Goal: Feedback & Contribution: Leave review/rating

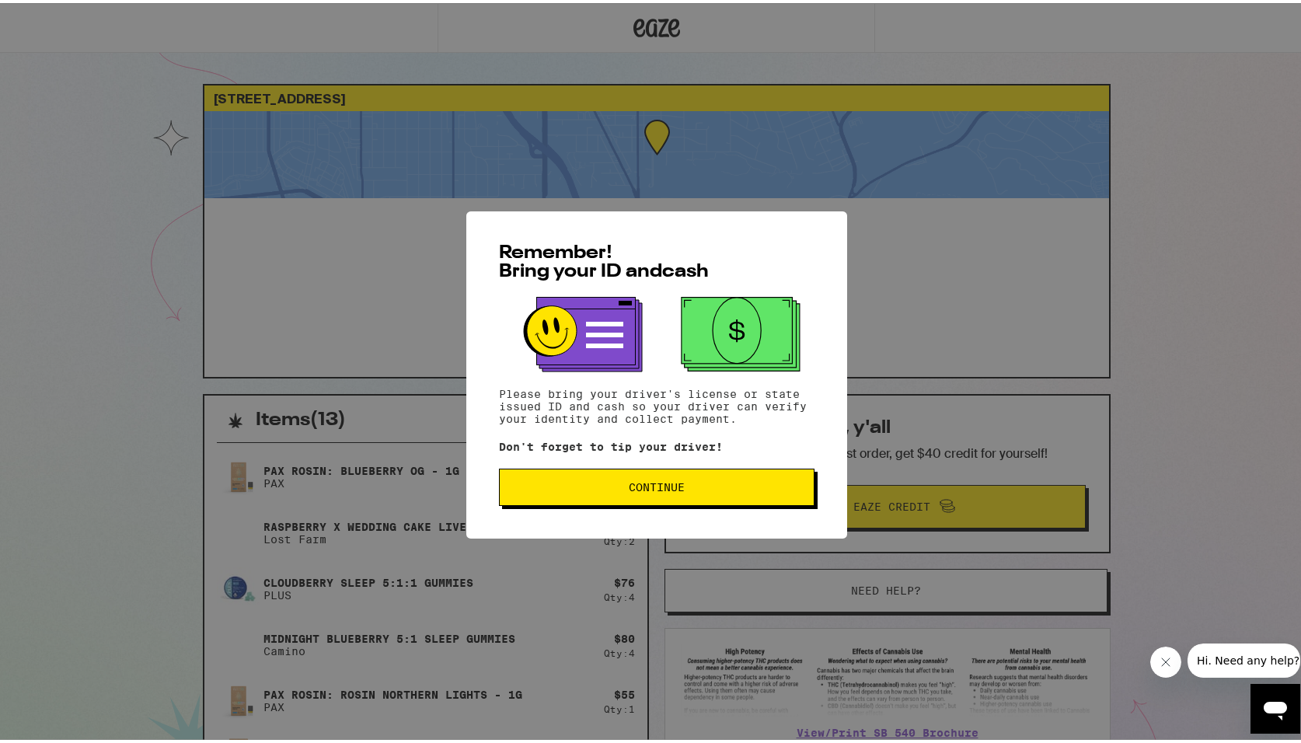
click at [589, 485] on span "Continue" at bounding box center [656, 484] width 289 height 11
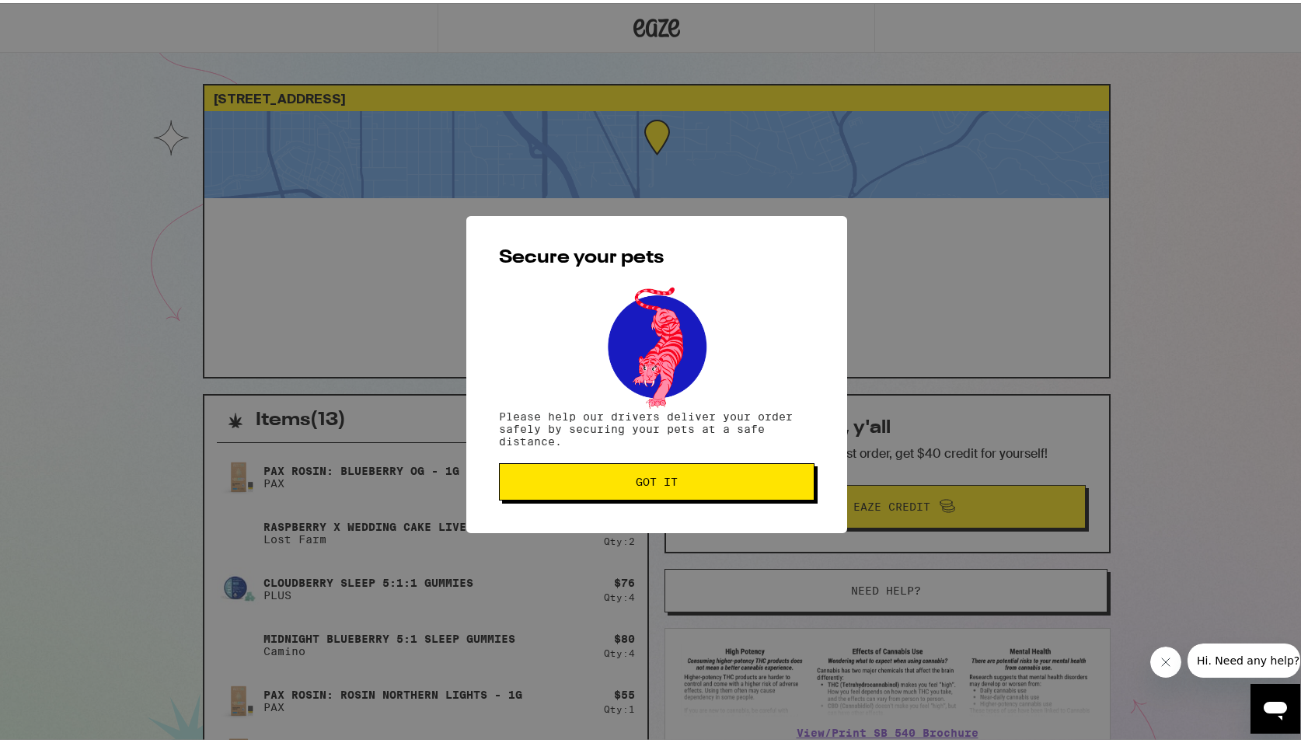
click at [590, 486] on button "Got it" at bounding box center [656, 478] width 315 height 37
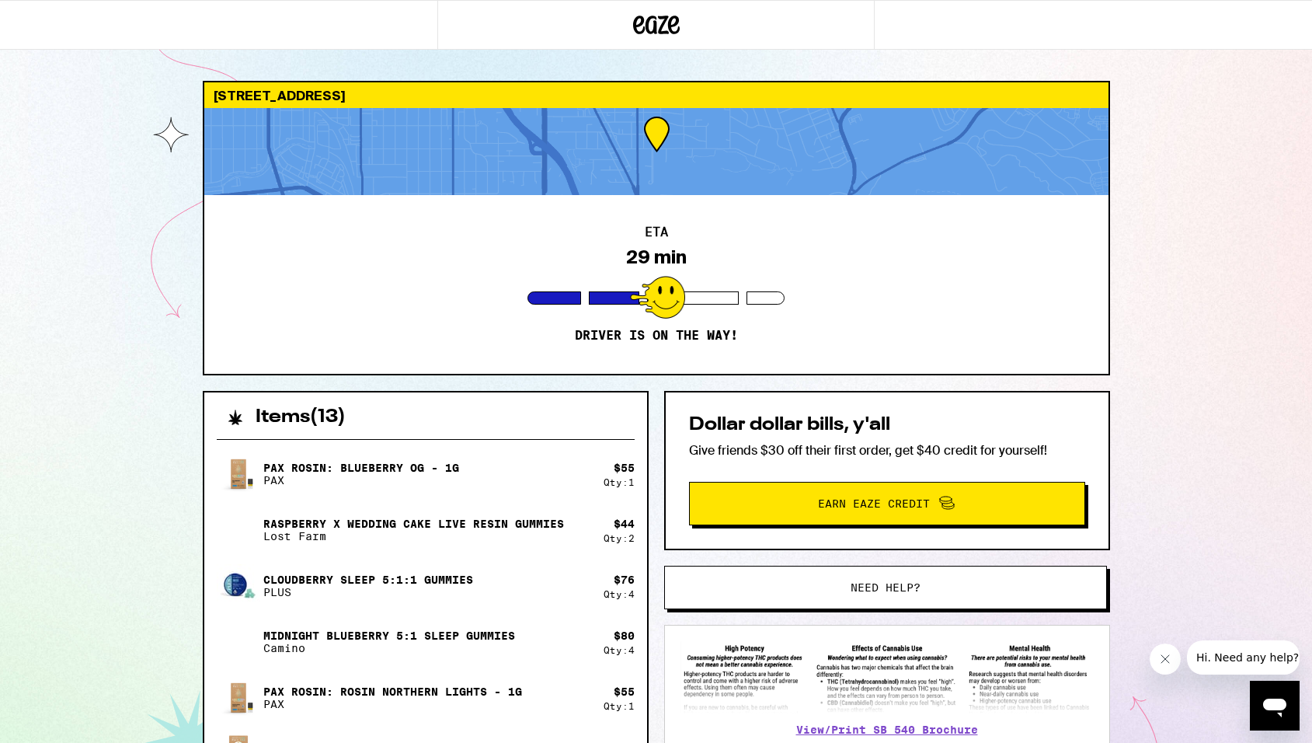
drag, startPoint x: 85, startPoint y: 391, endPoint x: 150, endPoint y: 392, distance: 64.5
click at [86, 391] on div "2 Toluca Estates Dr Los Angeles 91602 ETA 29 min Driver is on the way! Items ( …" at bounding box center [656, 505] width 1312 height 1011
click at [1167, 654] on icon "Close message from company" at bounding box center [1165, 659] width 12 height 12
drag, startPoint x: 664, startPoint y: 580, endPoint x: 613, endPoint y: 484, distance: 109.1
click at [613, 484] on div "Items ( 13 ) PAX Rosin: Blueberry OG - 1g PAX $ 55 Qty: 1 Raspberry x Wedding C…" at bounding box center [656, 701] width 907 height 620
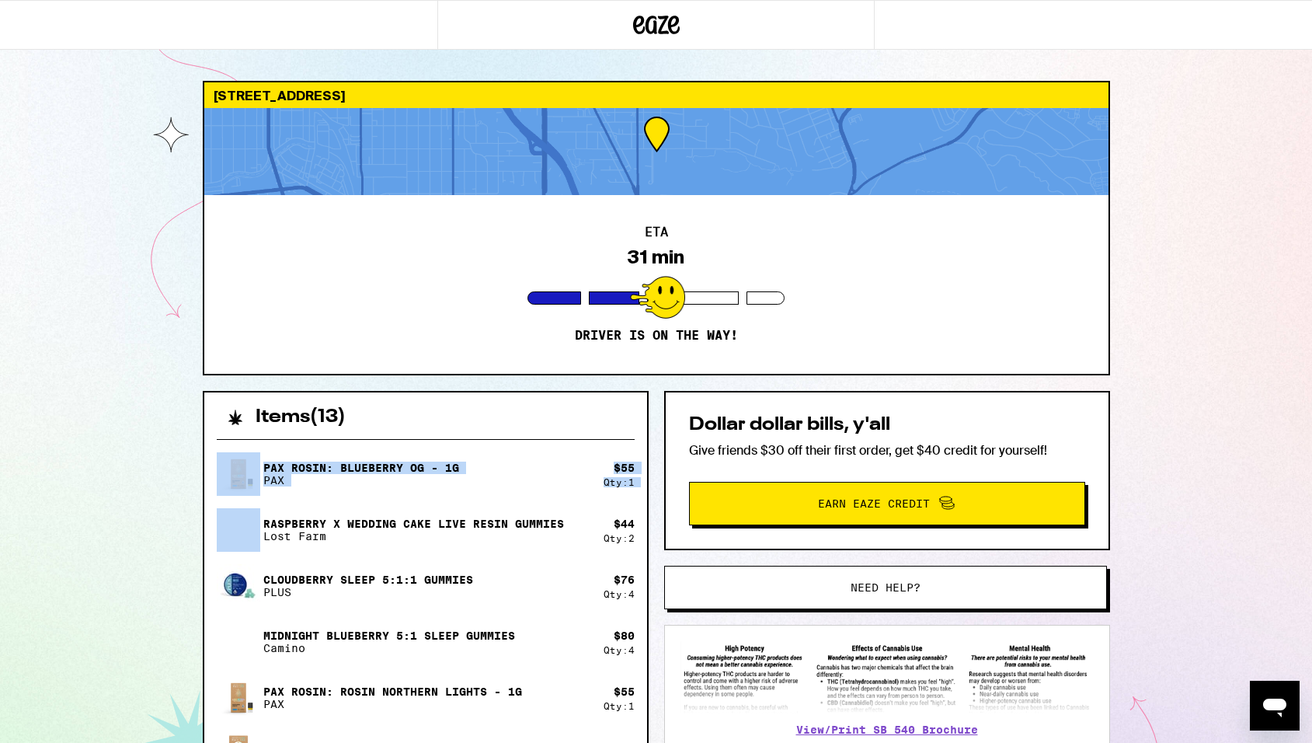
drag, startPoint x: 135, startPoint y: 523, endPoint x: 152, endPoint y: 457, distance: 68.0
click at [105, 419] on div "2 Toluca Estates Dr Los Angeles 91602 ETA 31 min Driver is on the way! Items ( …" at bounding box center [656, 505] width 1312 height 1011
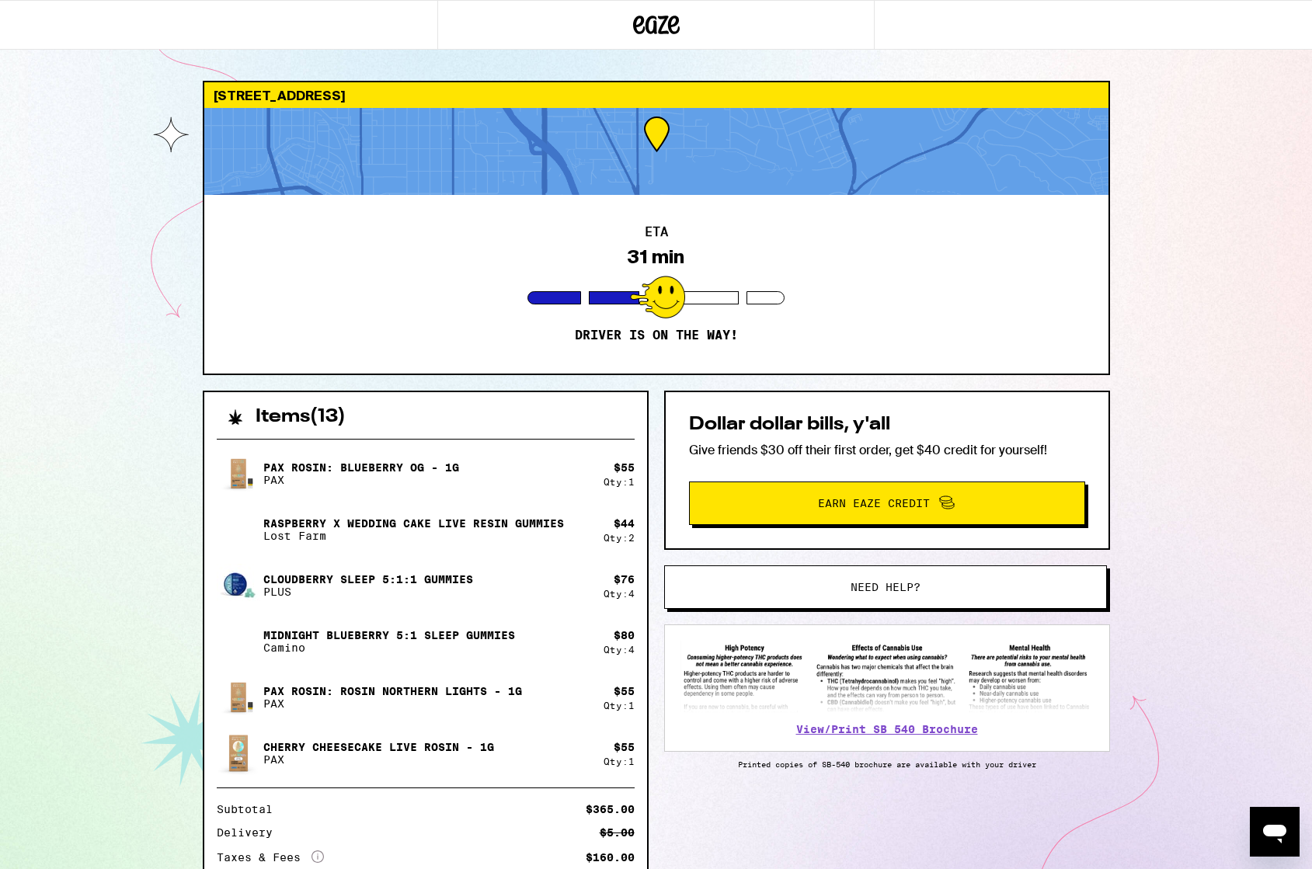
click at [145, 719] on div "2 Toluca Estates Dr Los Angeles 91602 ETA 31 min Driver is on the way! Items ( …" at bounding box center [656, 505] width 1312 height 1011
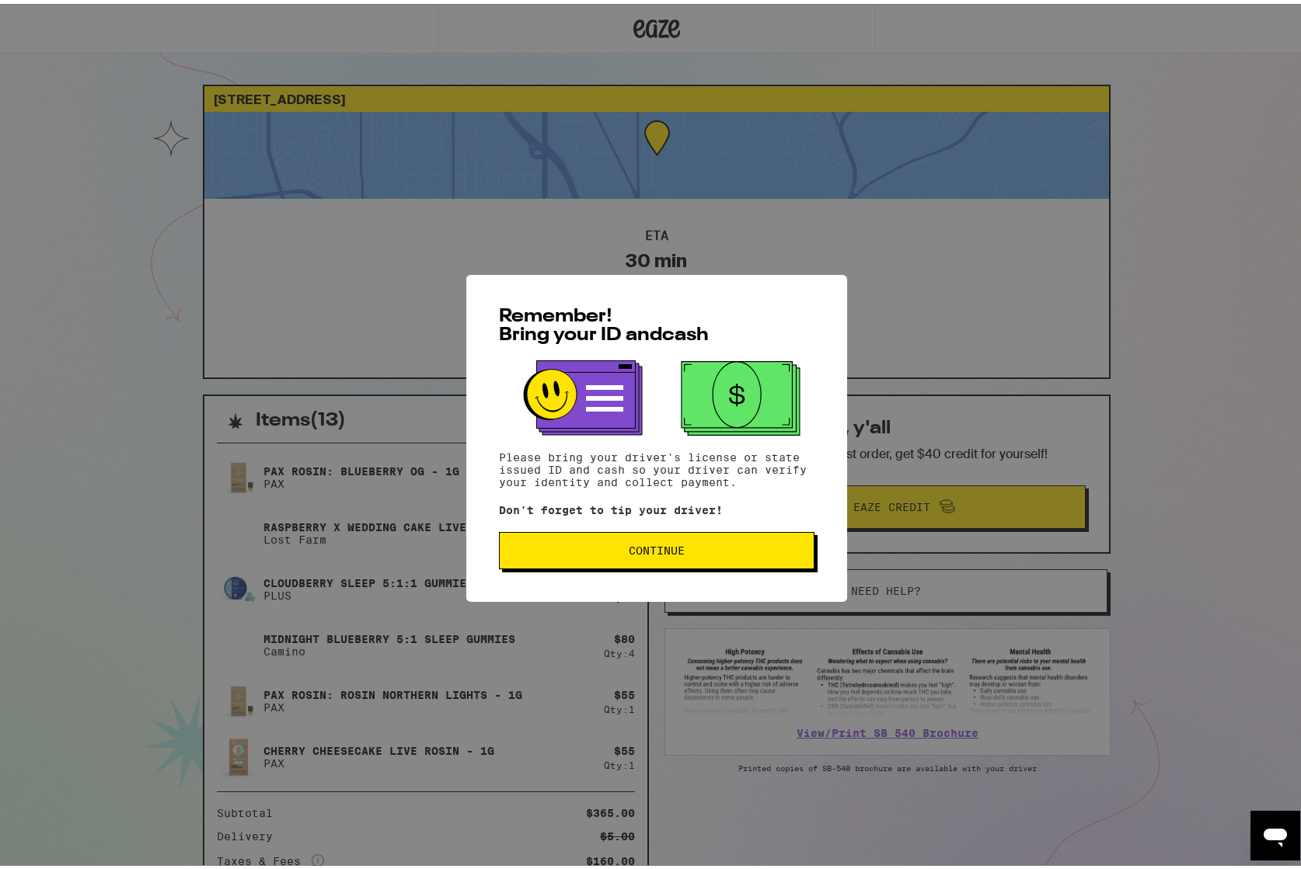
click at [629, 544] on span "Continue" at bounding box center [657, 547] width 56 height 11
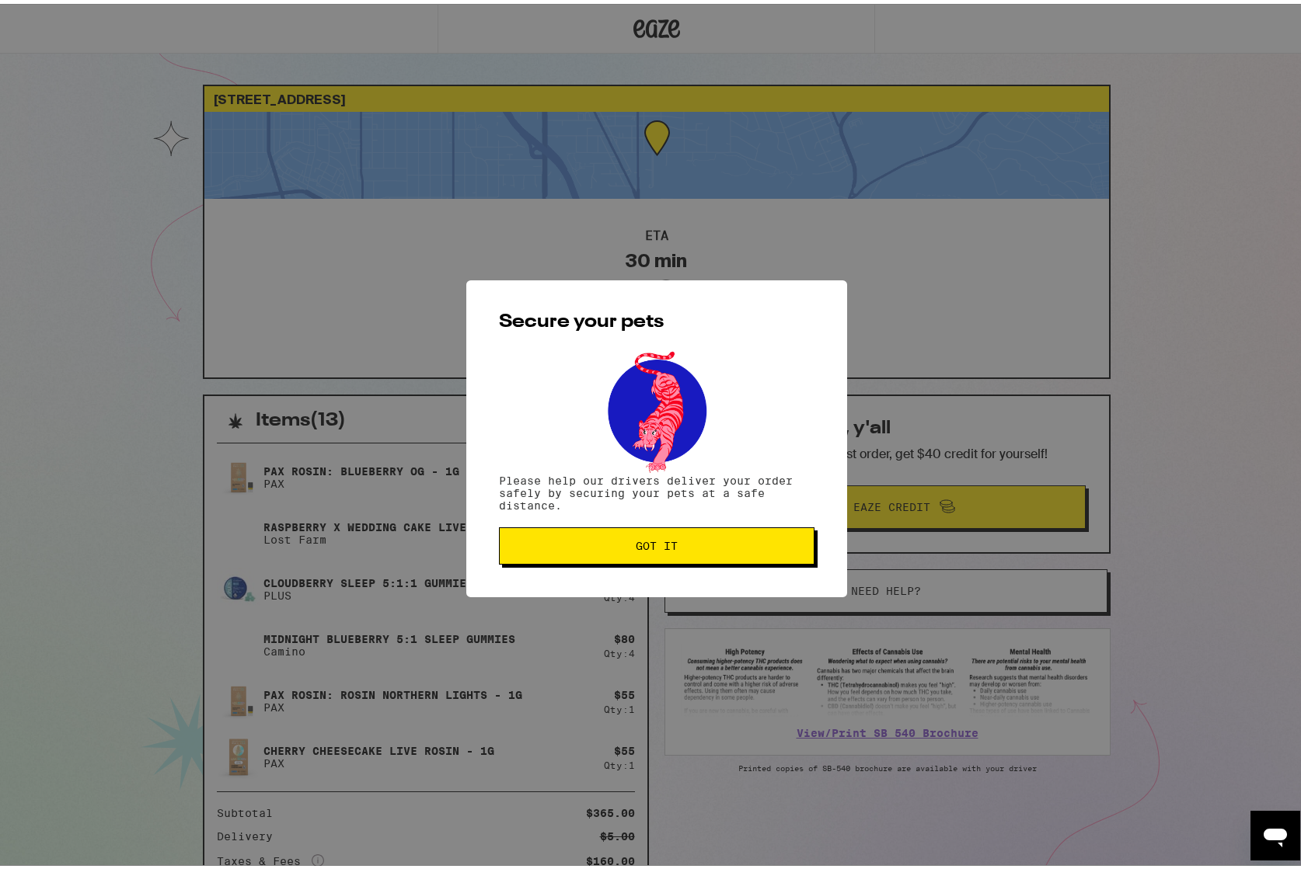
click at [623, 544] on span "Got it" at bounding box center [656, 542] width 289 height 11
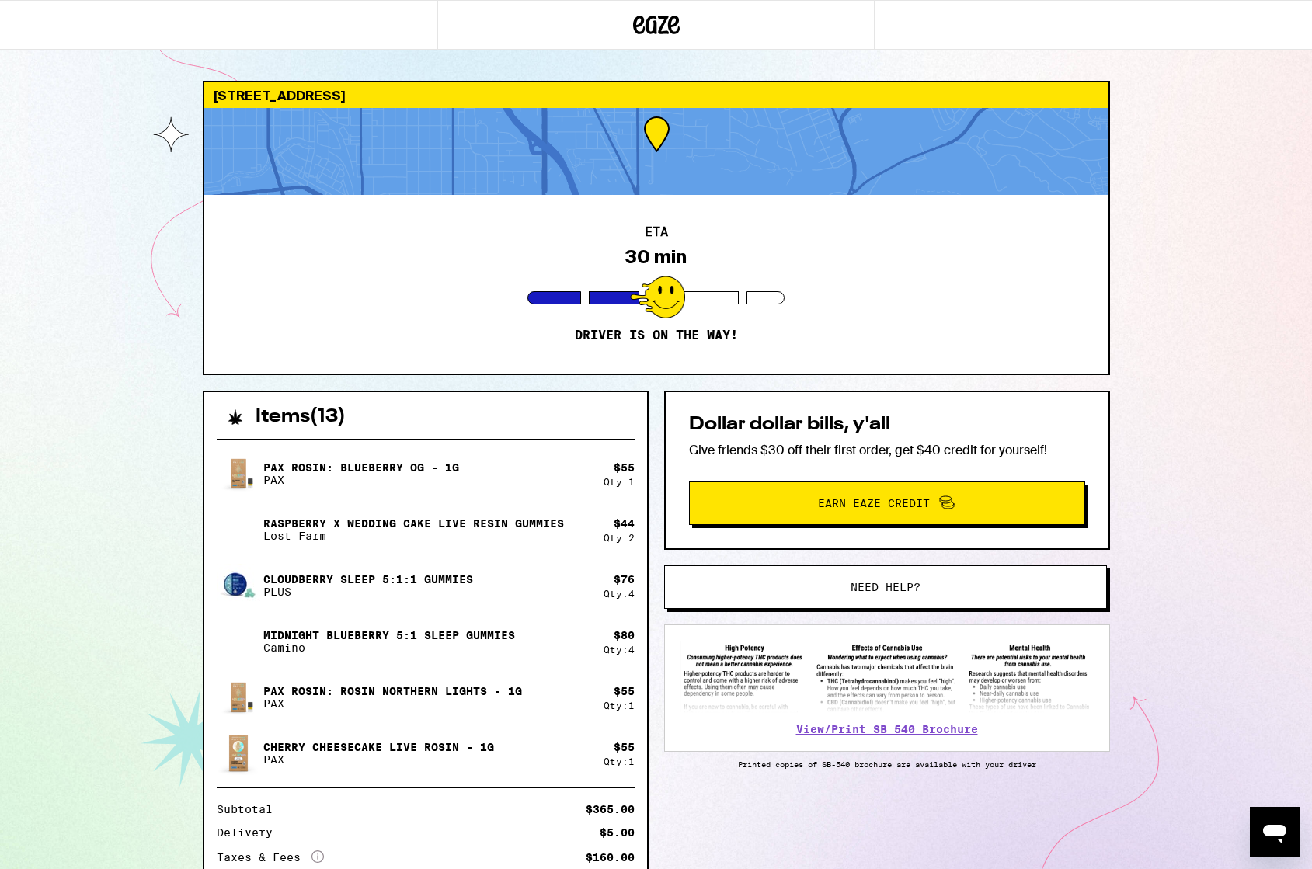
click at [162, 437] on div "2 Toluca Estates Dr Los Angeles 91602 ETA 30 min Driver is on the way! Items ( …" at bounding box center [656, 505] width 1312 height 1011
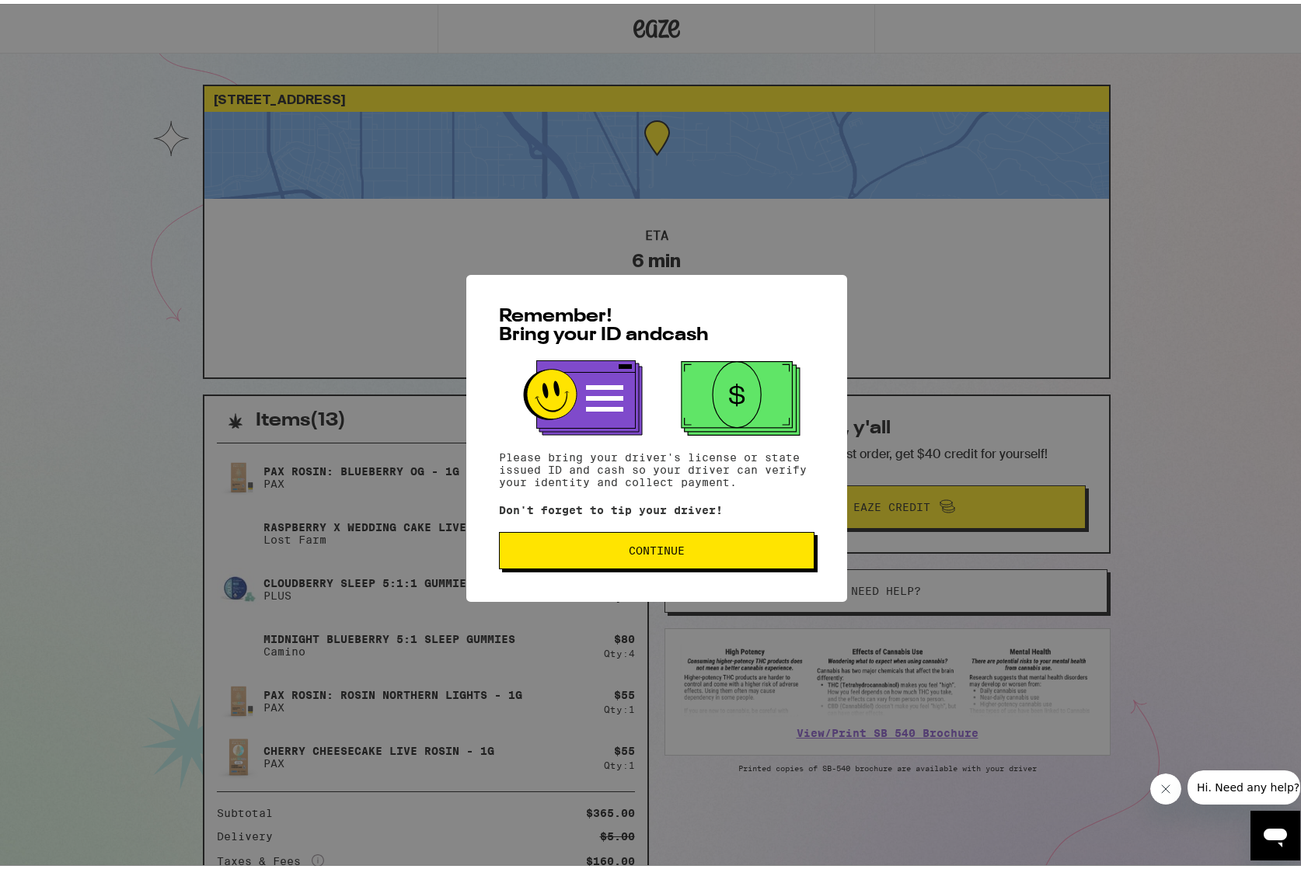
click at [558, 550] on span "Continue" at bounding box center [656, 547] width 289 height 11
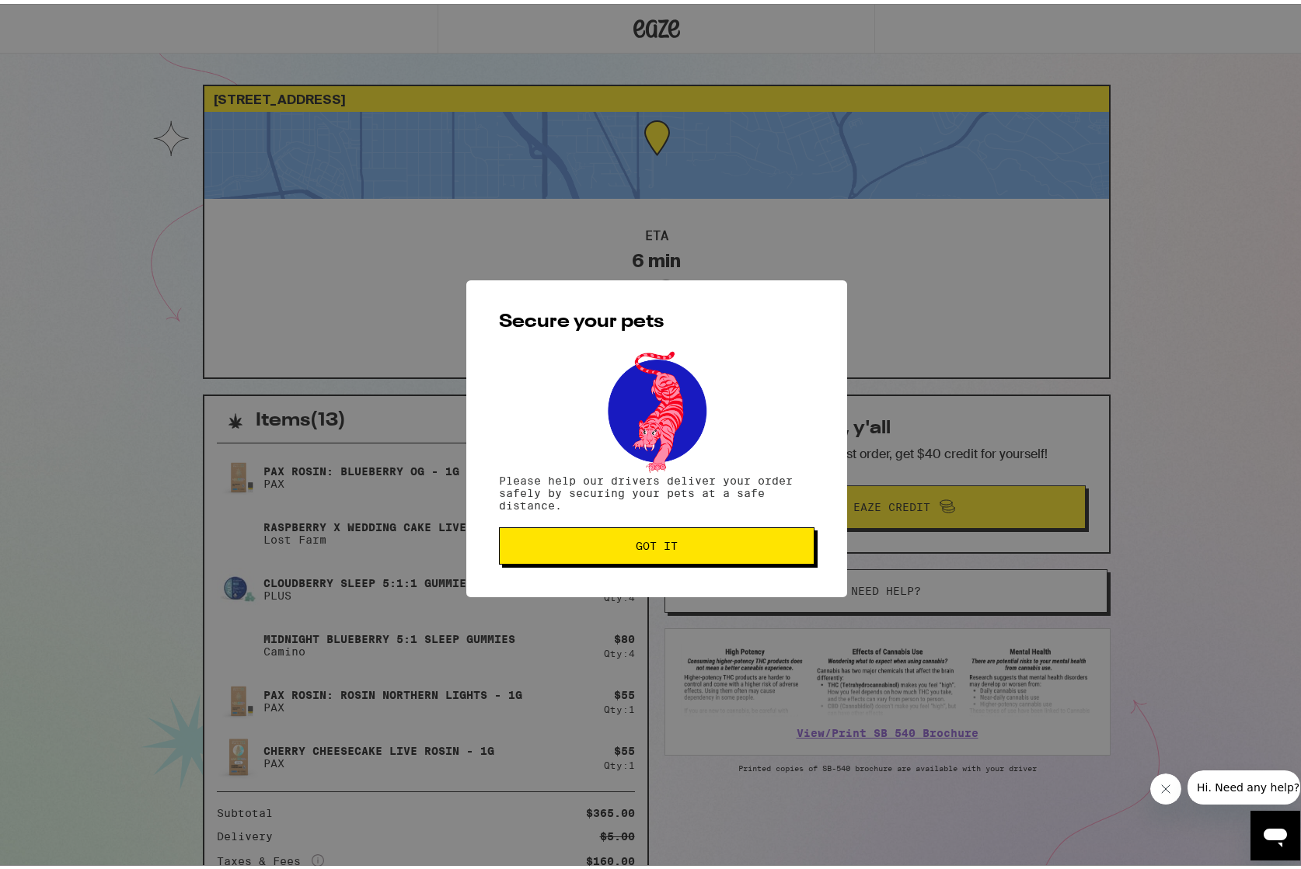
click at [558, 550] on button "Got it" at bounding box center [656, 542] width 315 height 37
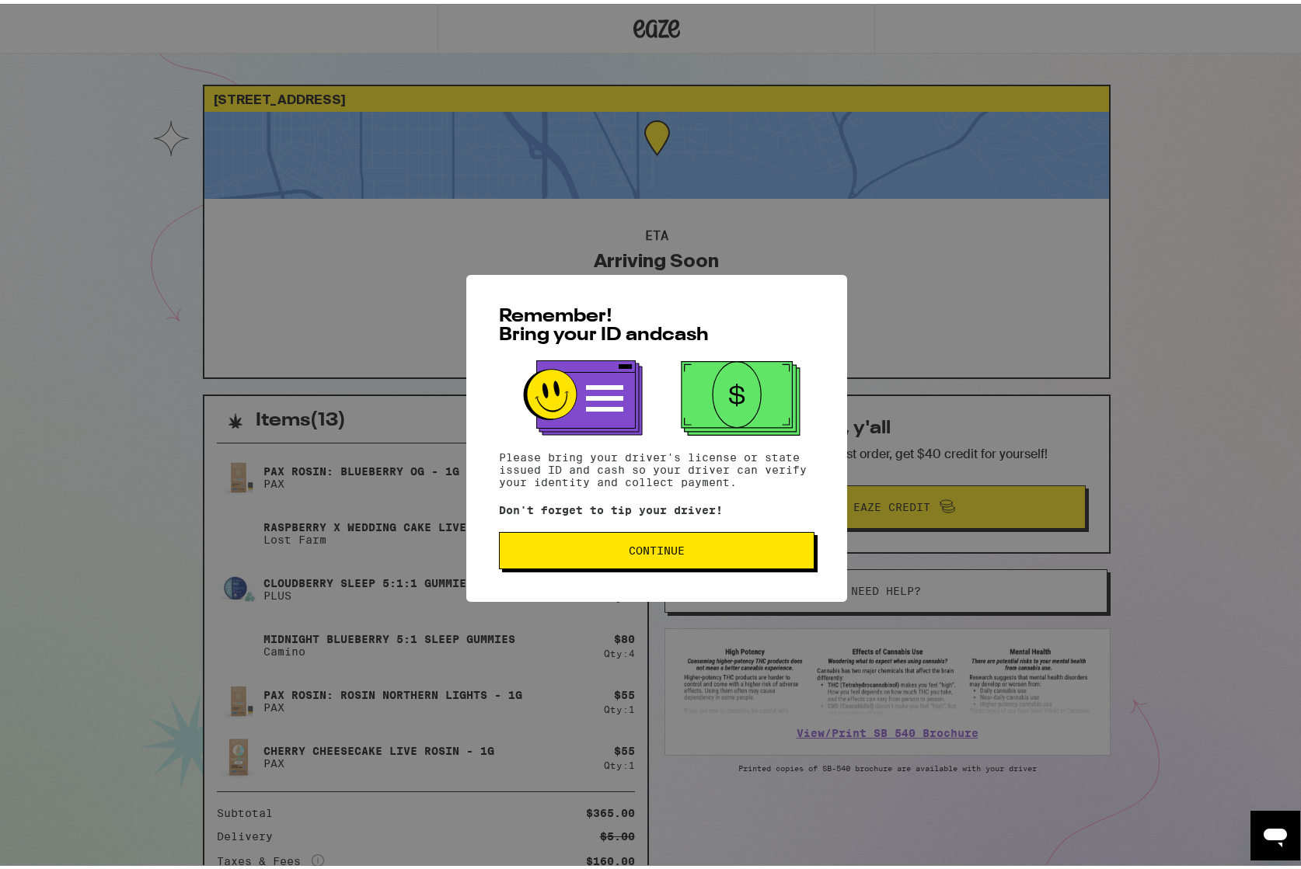
click at [567, 550] on span "Continue" at bounding box center [656, 547] width 289 height 11
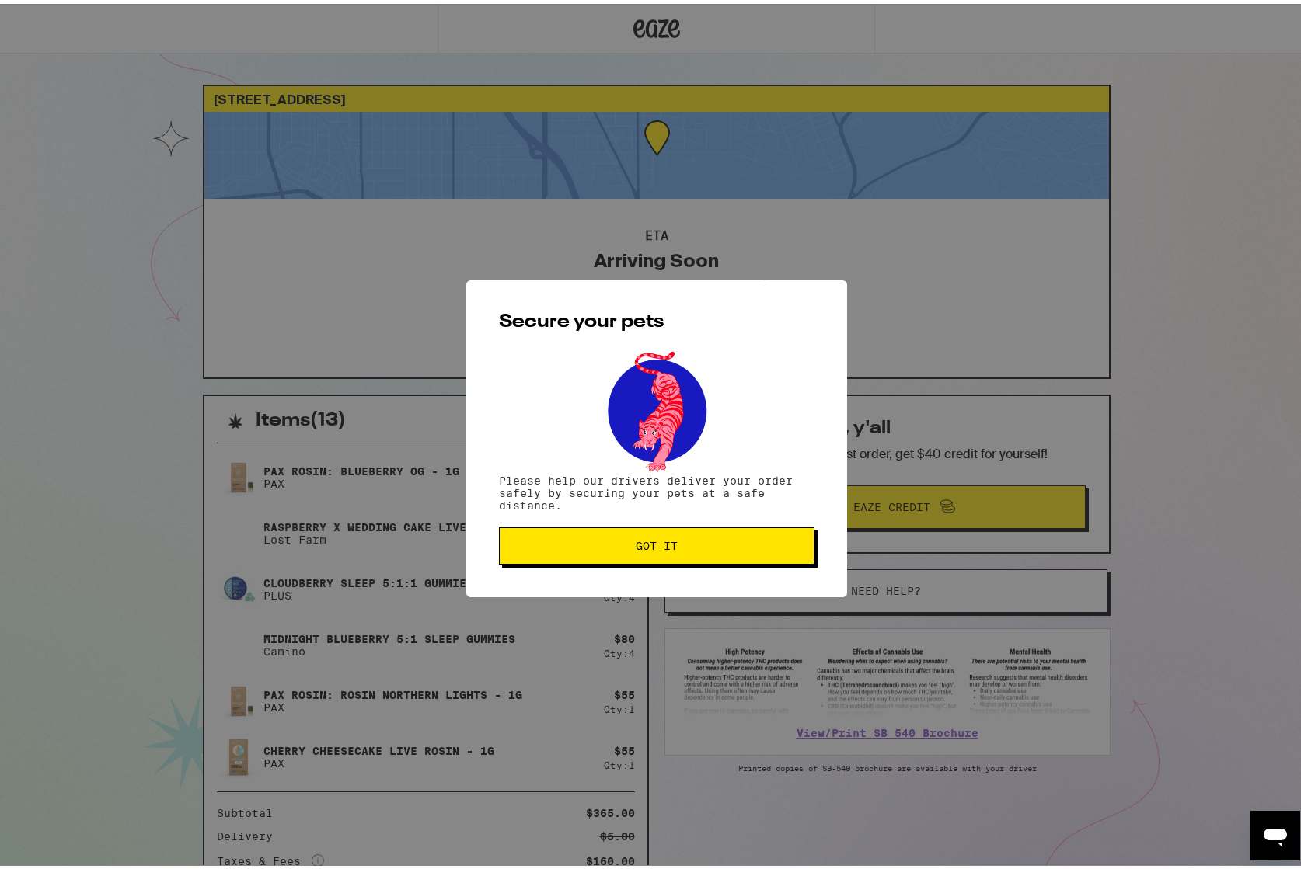
click at [643, 548] on span "Got it" at bounding box center [657, 542] width 42 height 11
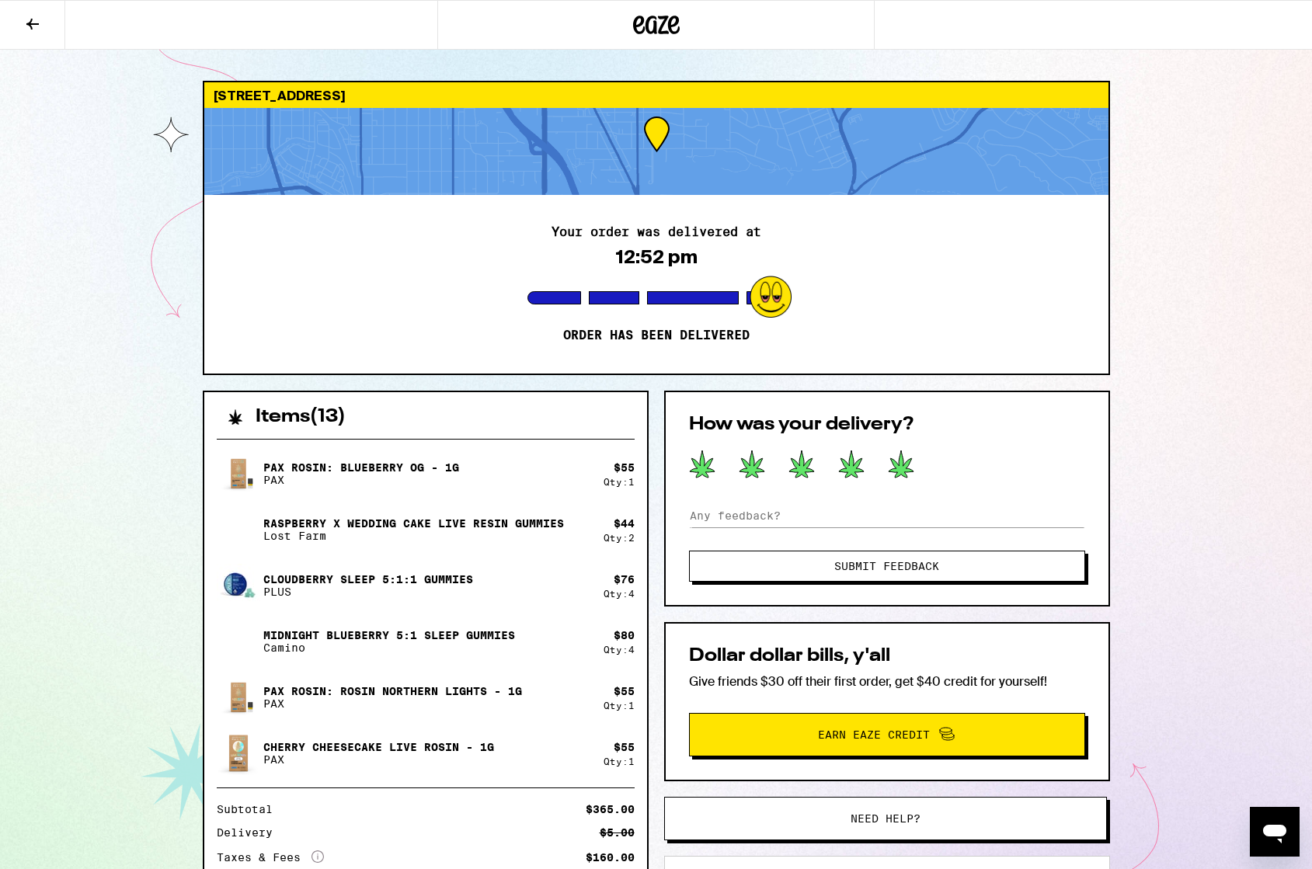
click at [904, 468] on icon at bounding box center [901, 464] width 25 height 27
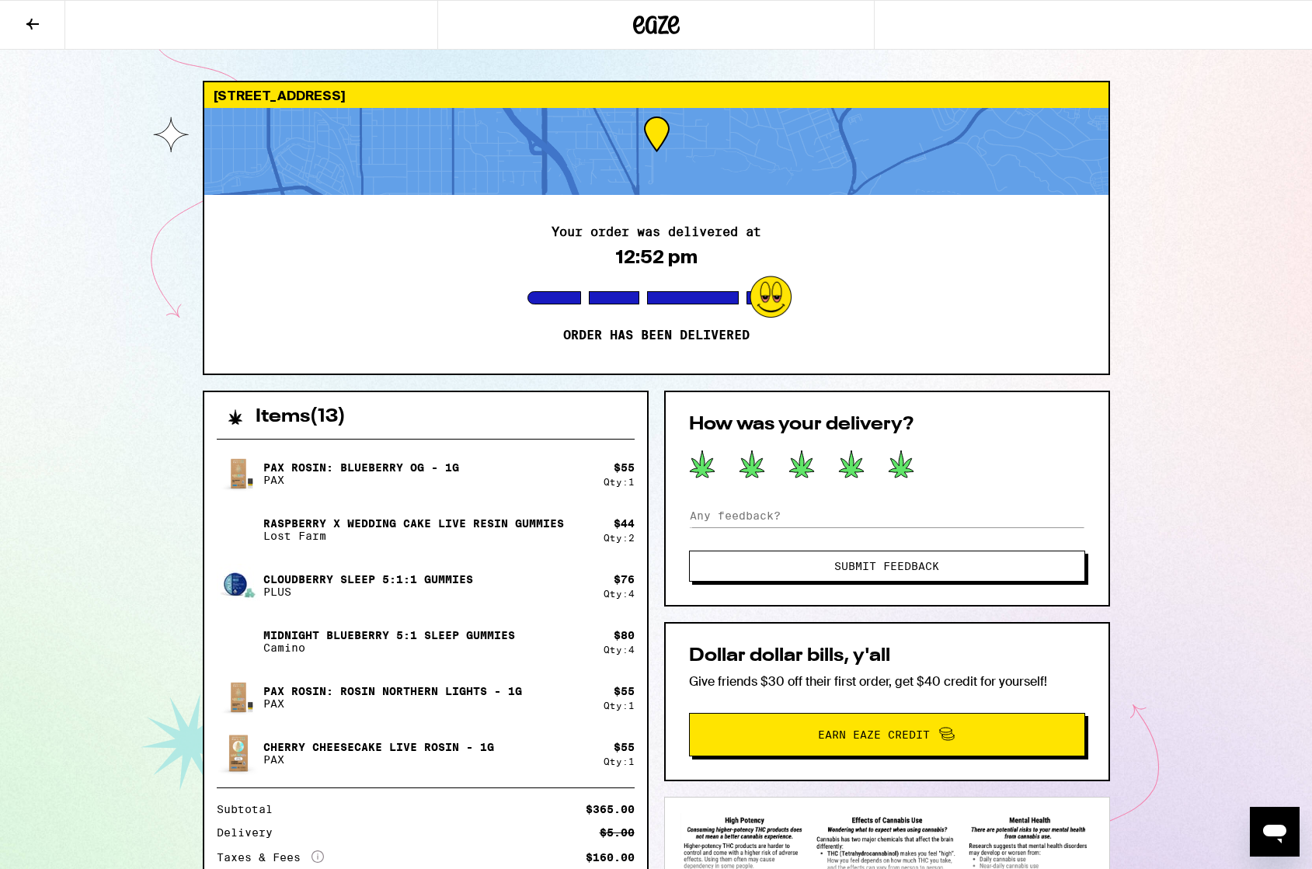
click at [899, 568] on span "Submit Feedback" at bounding box center [886, 566] width 105 height 11
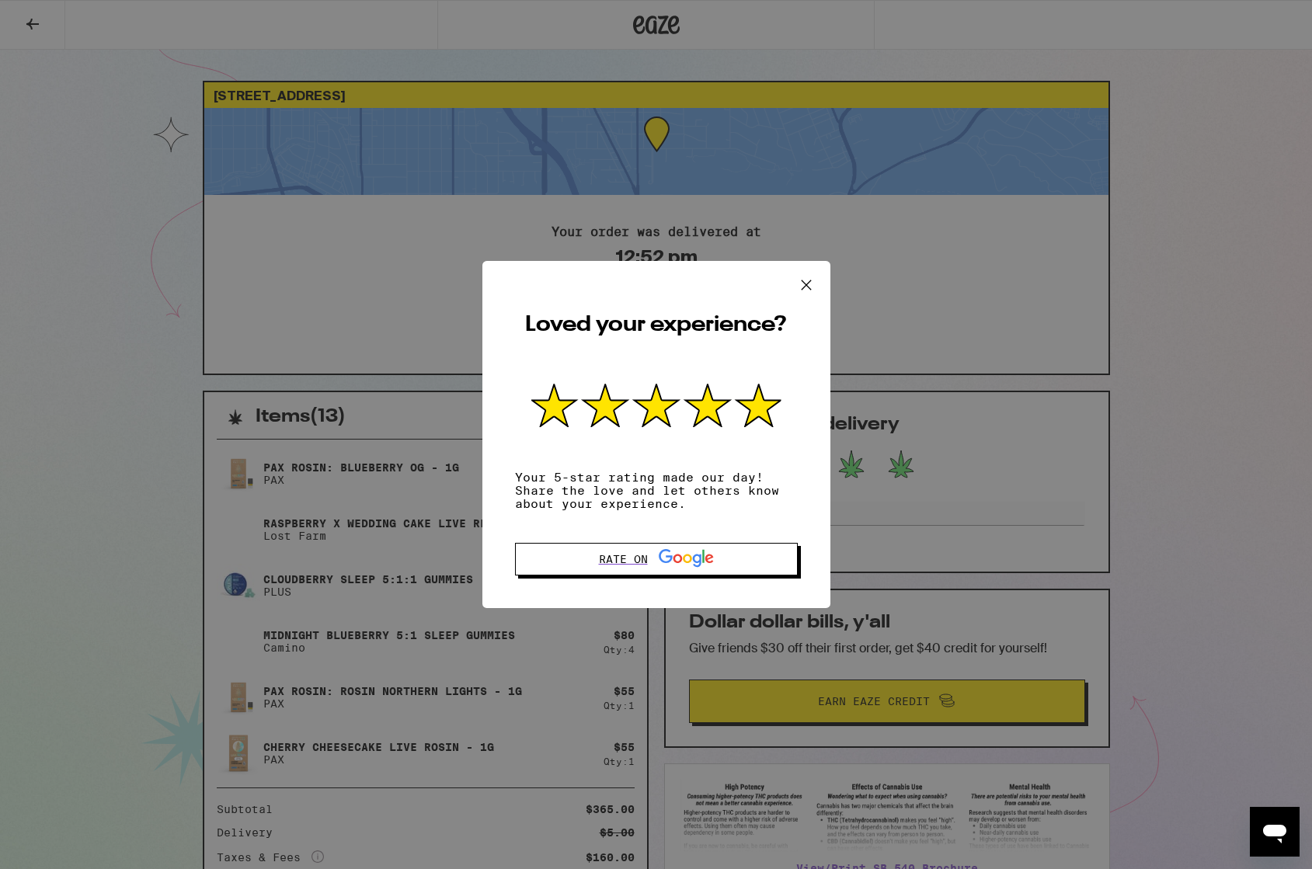
click at [802, 280] on icon at bounding box center [805, 284] width 9 height 9
